Goal: Task Accomplishment & Management: Manage account settings

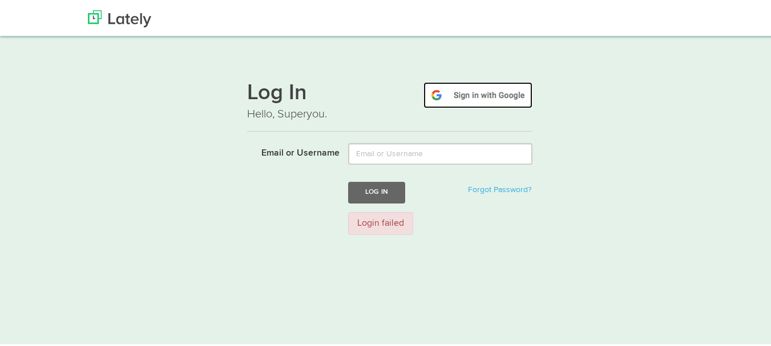
click at [507, 93] on img at bounding box center [477, 93] width 109 height 26
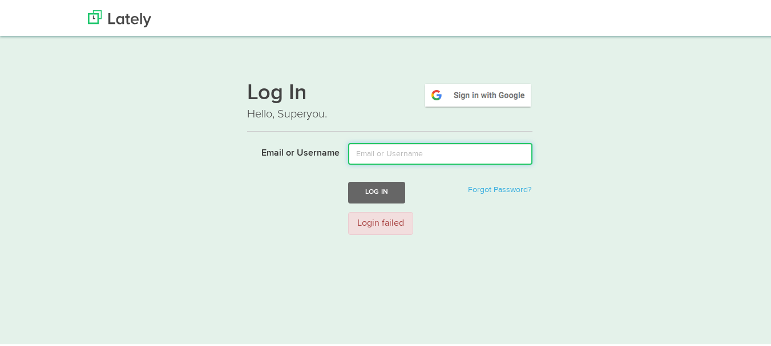
click at [374, 155] on input "Email or Username" at bounding box center [440, 153] width 184 height 22
type input "yasmine123"
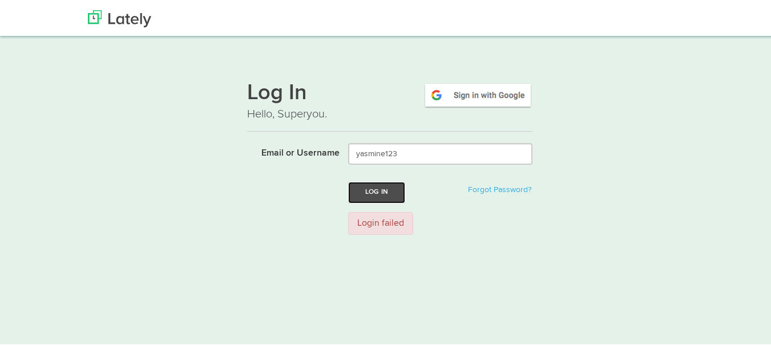
click at [380, 192] on button "Log In" at bounding box center [376, 190] width 57 height 21
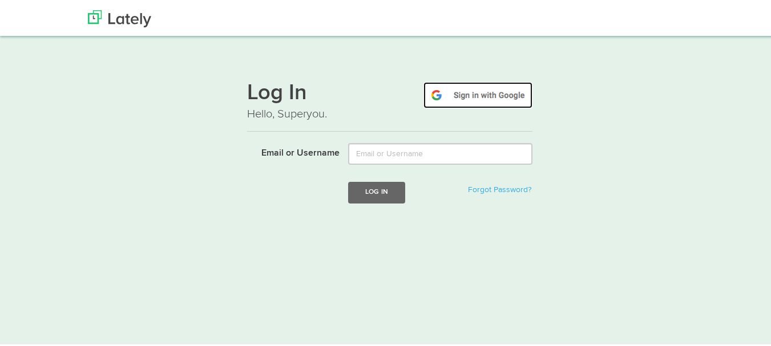
click at [484, 89] on img at bounding box center [477, 93] width 109 height 26
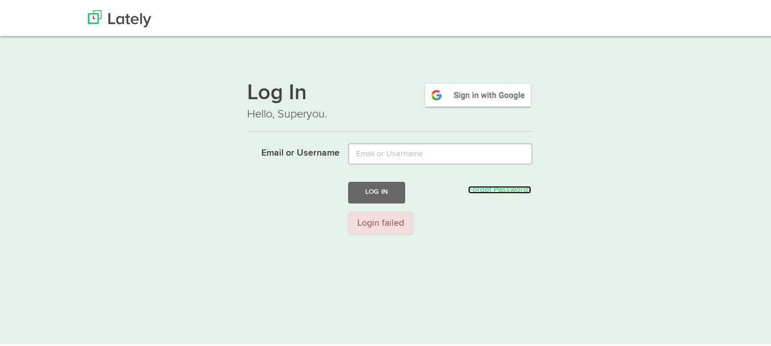
click at [504, 187] on link "Forgot Password?" at bounding box center [499, 188] width 63 height 8
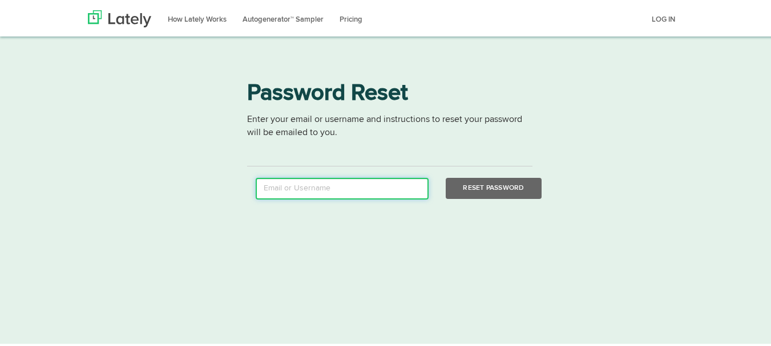
click at [279, 190] on input "email" at bounding box center [342, 187] width 173 height 22
type input "gogogogoeng5@gmail.com"
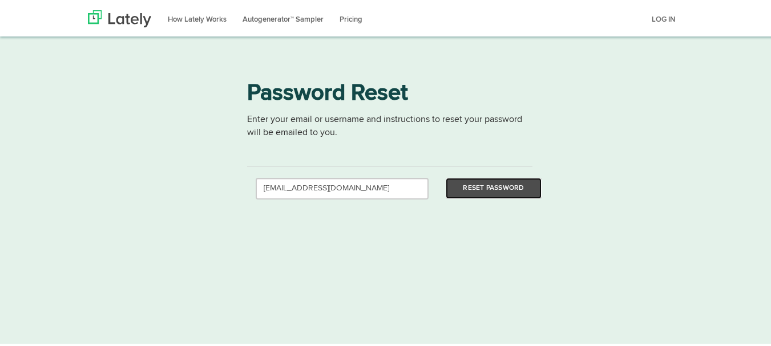
click at [504, 188] on button "Reset Password" at bounding box center [493, 186] width 95 height 21
